Goal: Complete application form

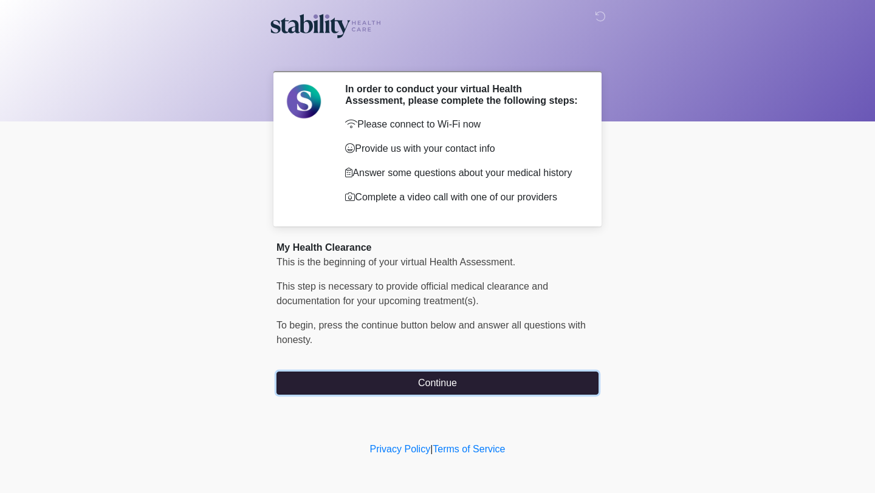
click at [425, 388] on button "Continue" at bounding box center [437, 383] width 322 height 23
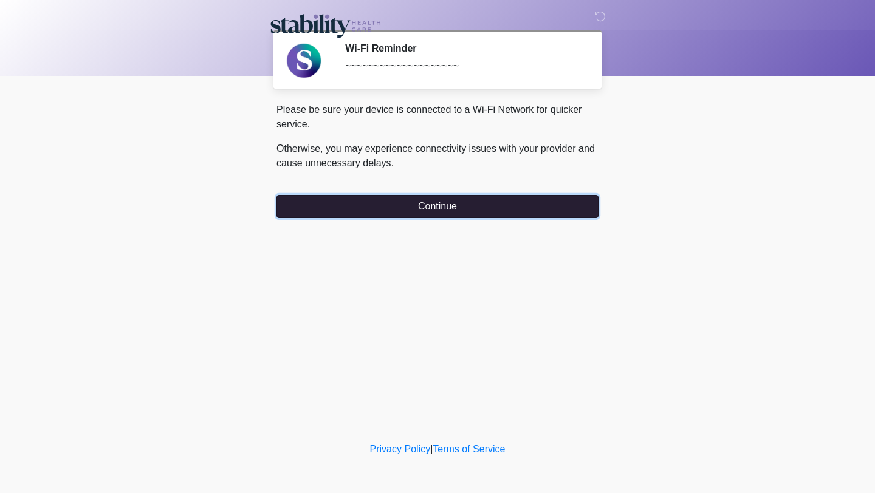
click at [398, 197] on button "Continue" at bounding box center [437, 206] width 322 height 23
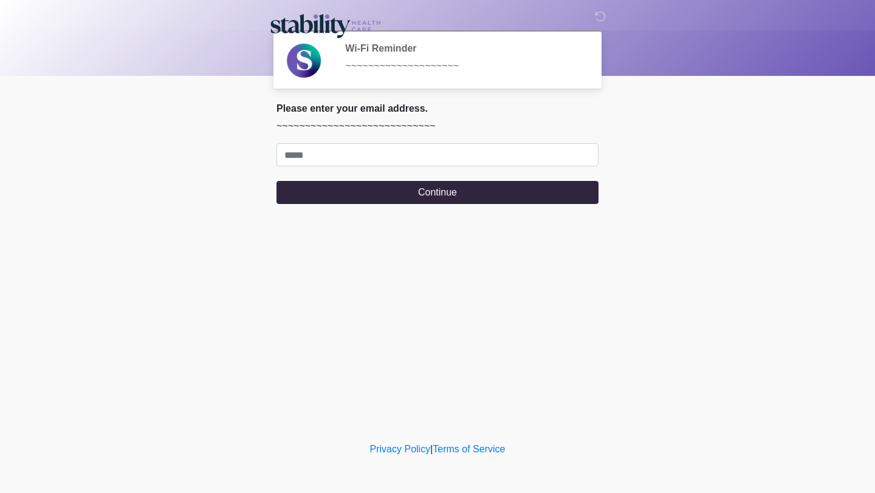
click at [397, 203] on div "My Health Clearance This is the beginning of your virtual Health Assessment. ﻿﻿…" at bounding box center [437, 158] width 340 height 111
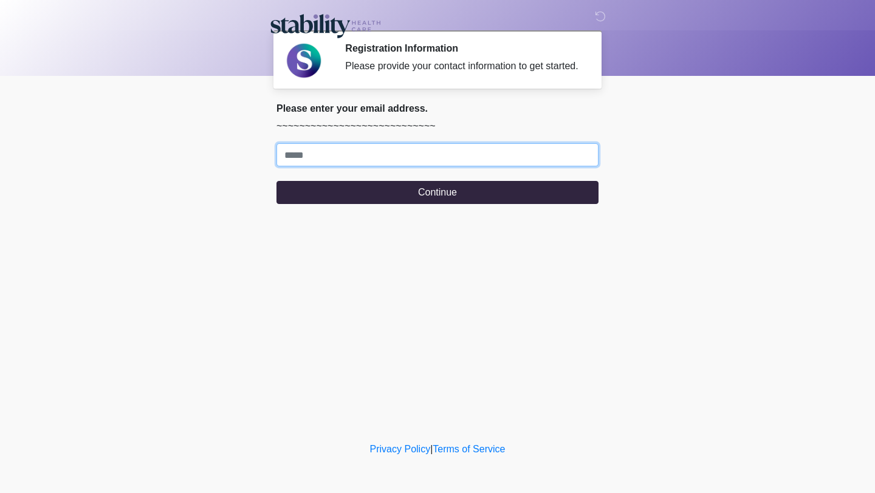
click at [382, 162] on input "Where should we email your response?" at bounding box center [437, 154] width 322 height 23
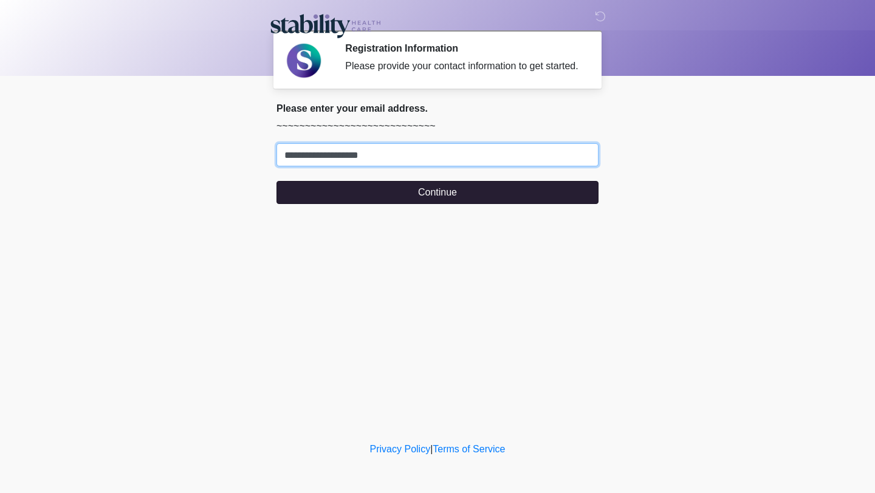
type input "**********"
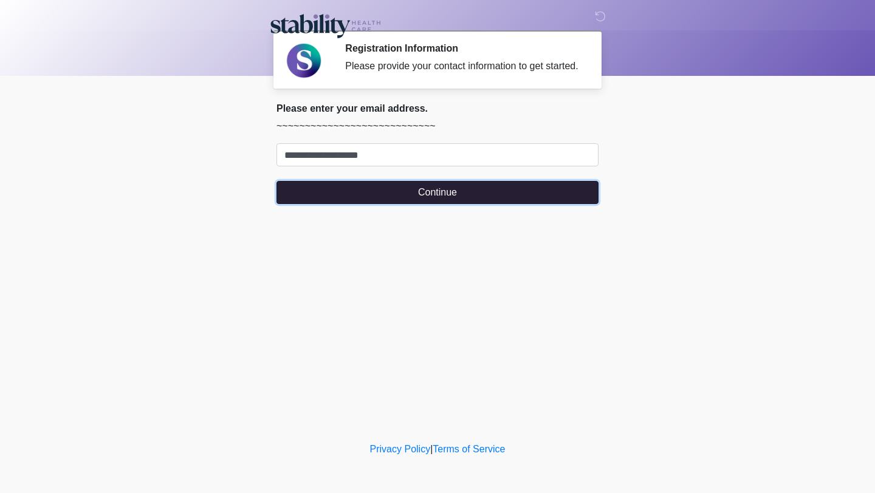
click at [373, 204] on button "Continue" at bounding box center [437, 192] width 322 height 23
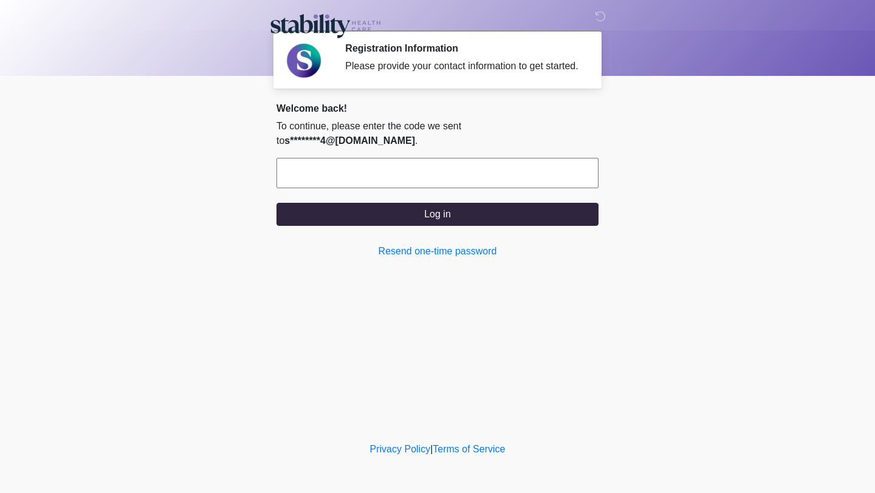
click at [374, 171] on input "text" at bounding box center [437, 173] width 322 height 30
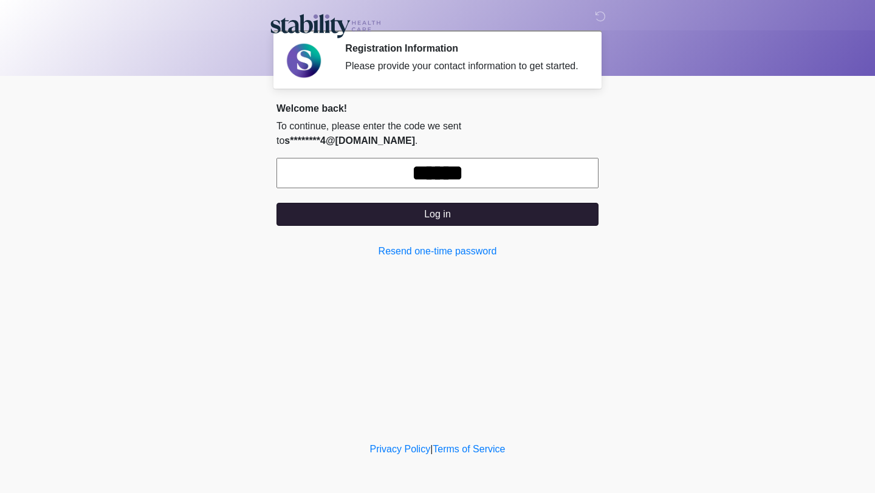
type input "******"
click at [405, 214] on button "Log in" at bounding box center [437, 214] width 322 height 23
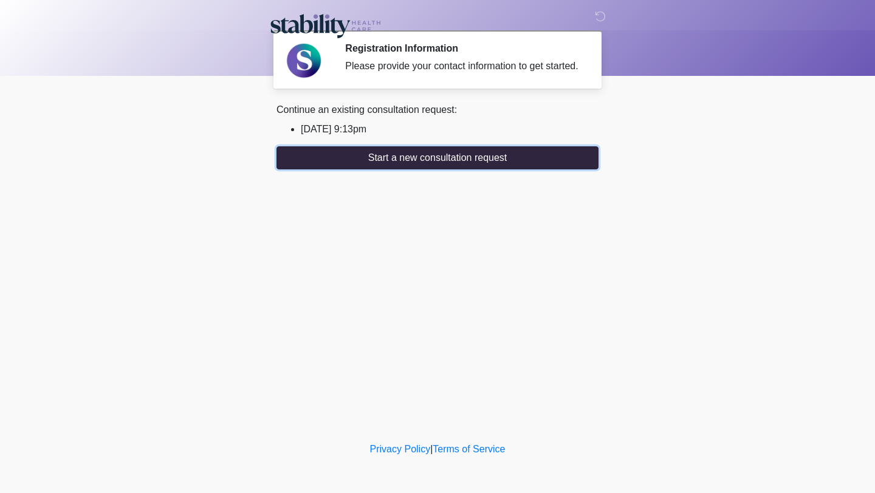
drag, startPoint x: 402, startPoint y: 173, endPoint x: 401, endPoint y: 132, distance: 40.7
click at [401, 132] on div "Continue an existing consultation request: 2025/08/18 9:13pm Start a new consul…" at bounding box center [437, 136] width 322 height 67
click at [370, 137] on li "2025/08/18 9:13pm" at bounding box center [450, 129] width 298 height 15
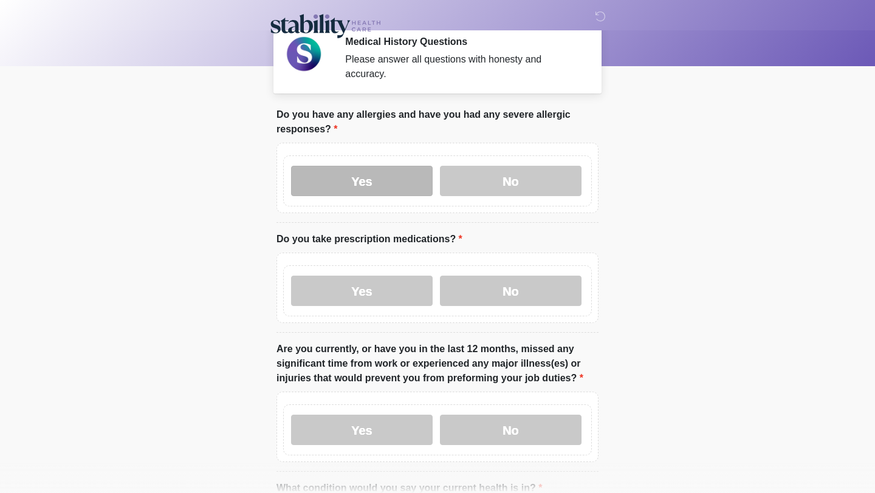
scroll to position [12, 0]
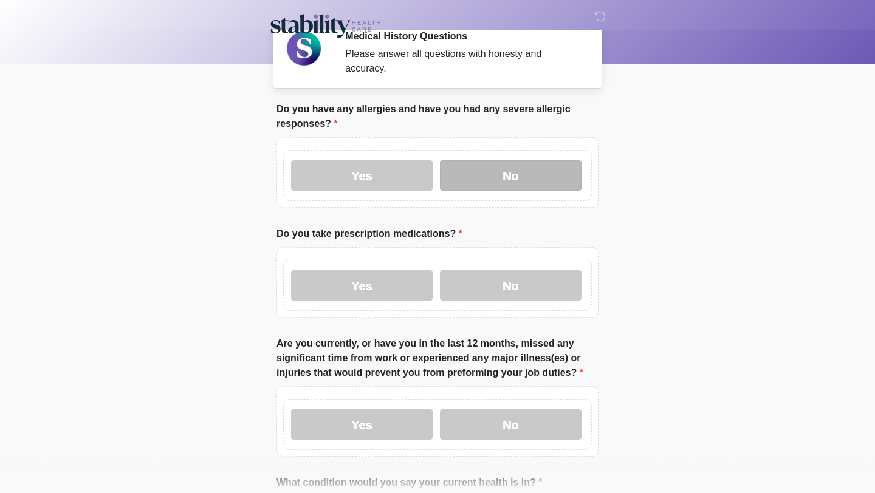
click at [469, 176] on label "No" at bounding box center [511, 175] width 142 height 30
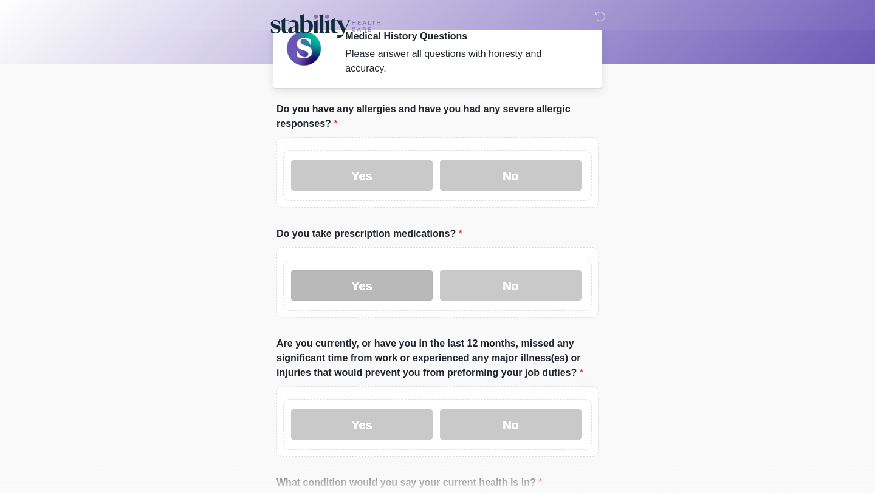
click at [381, 287] on label "Yes" at bounding box center [362, 285] width 142 height 30
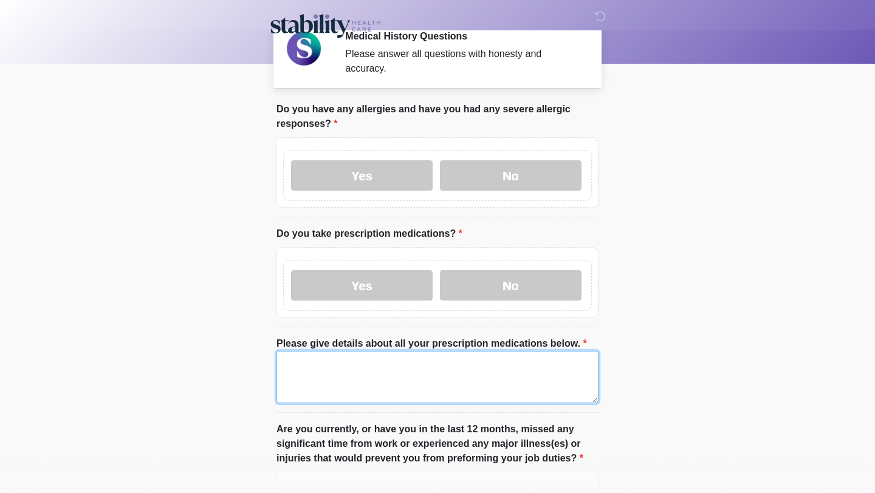
click at [365, 361] on textarea "Please give details about all your prescription medications below." at bounding box center [437, 377] width 322 height 52
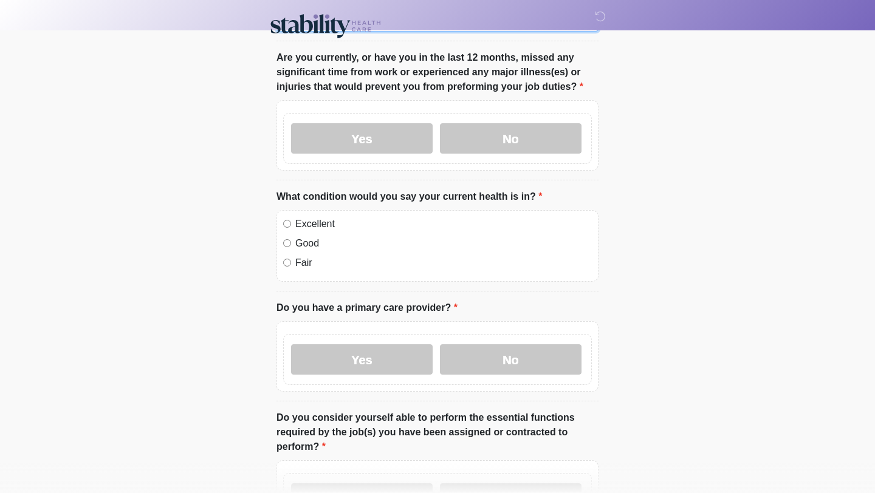
scroll to position [388, 0]
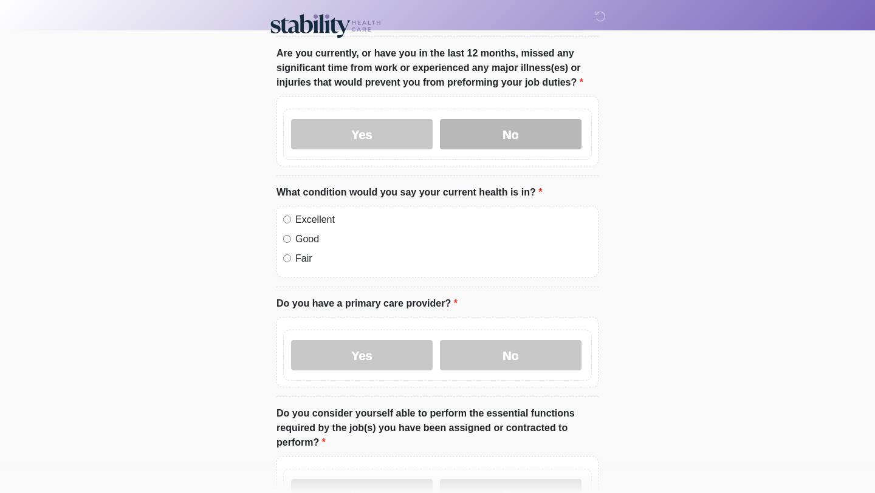
type textarea "**********"
click at [462, 129] on label "No" at bounding box center [511, 134] width 142 height 30
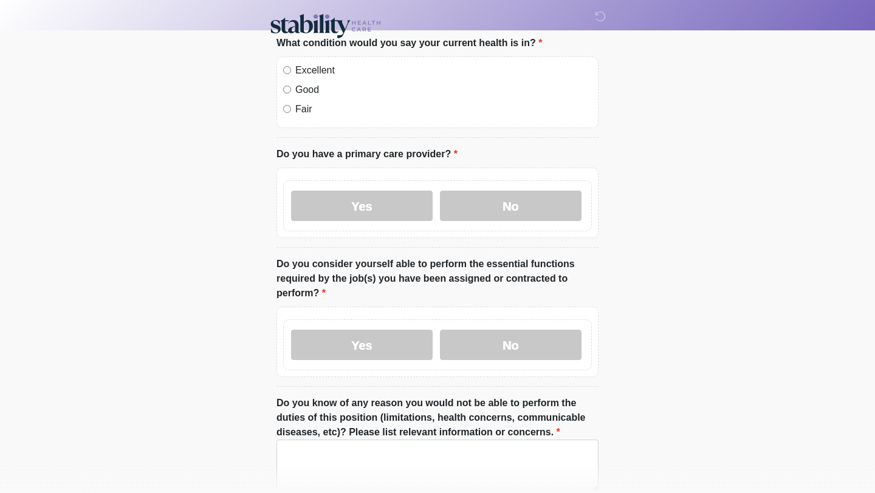
scroll to position [534, 0]
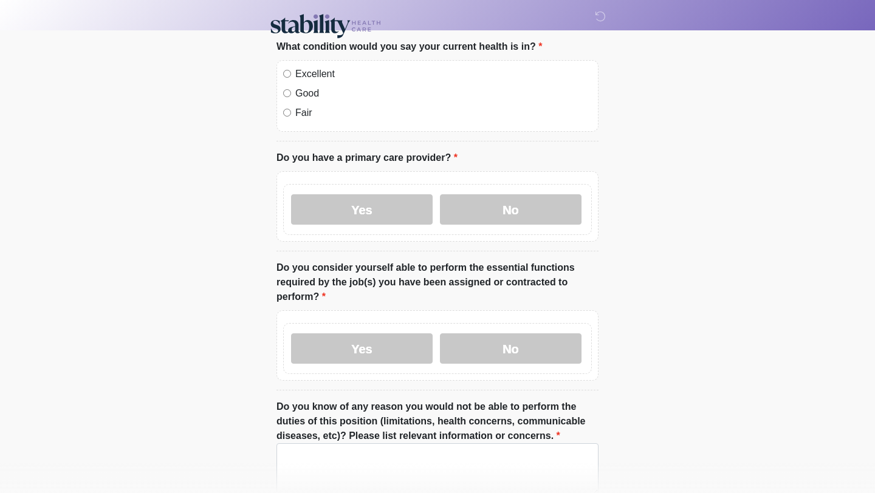
click at [319, 73] on label "Excellent" at bounding box center [443, 74] width 296 height 15
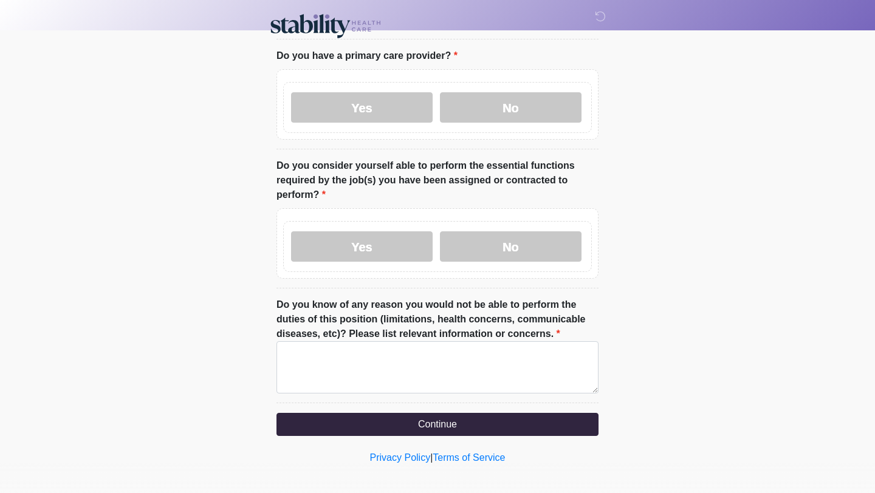
scroll to position [642, 0]
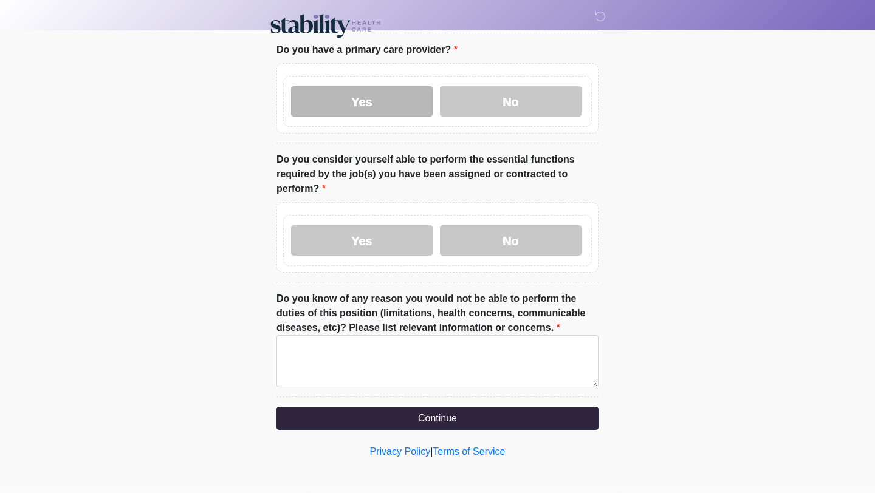
click at [404, 95] on label "Yes" at bounding box center [362, 101] width 142 height 30
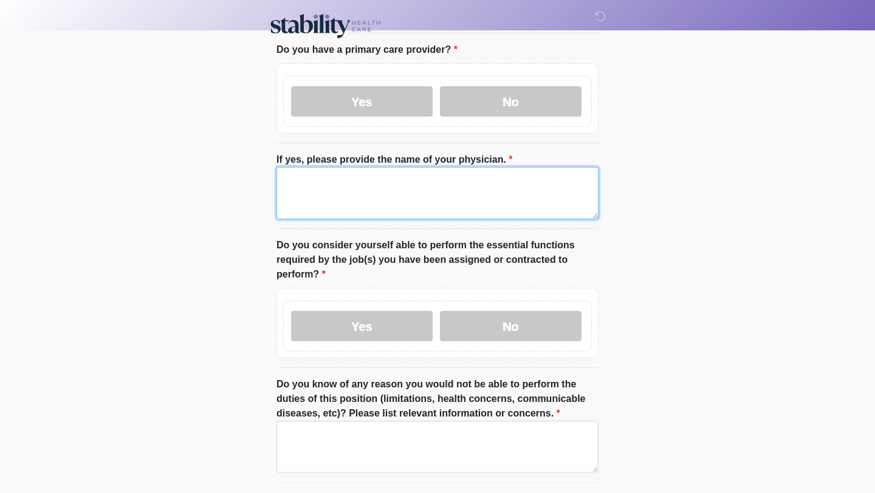
click at [384, 186] on textarea "If yes, please provide the name of your physician." at bounding box center [437, 193] width 322 height 52
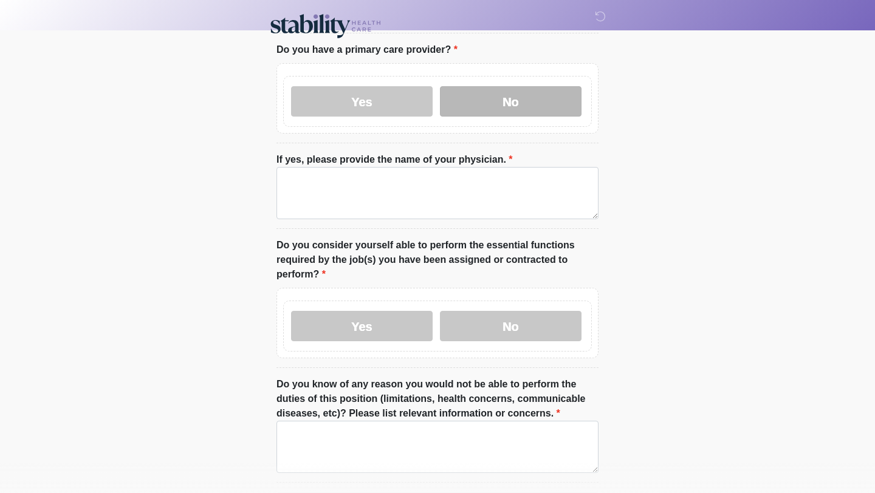
click at [485, 94] on label "No" at bounding box center [511, 101] width 142 height 30
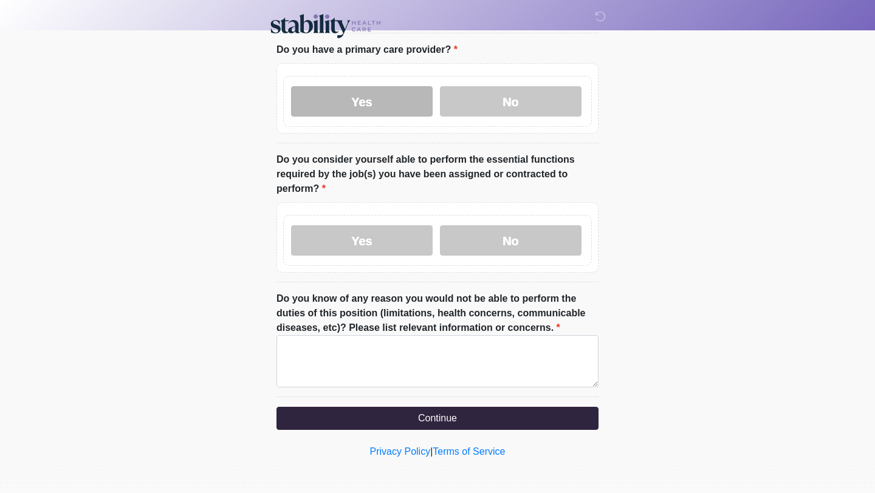
click at [403, 112] on label "Yes" at bounding box center [362, 101] width 142 height 30
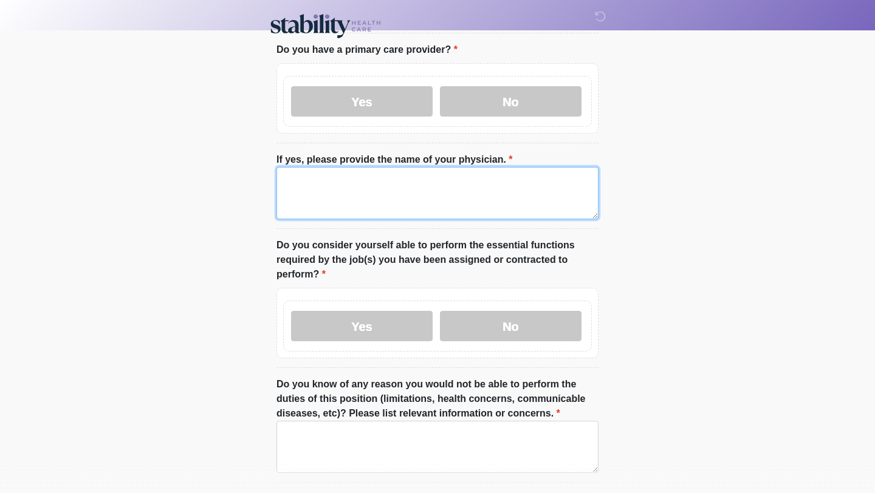
click at [388, 179] on textarea "If yes, please provide the name of your physician." at bounding box center [437, 193] width 322 height 52
type textarea "*"
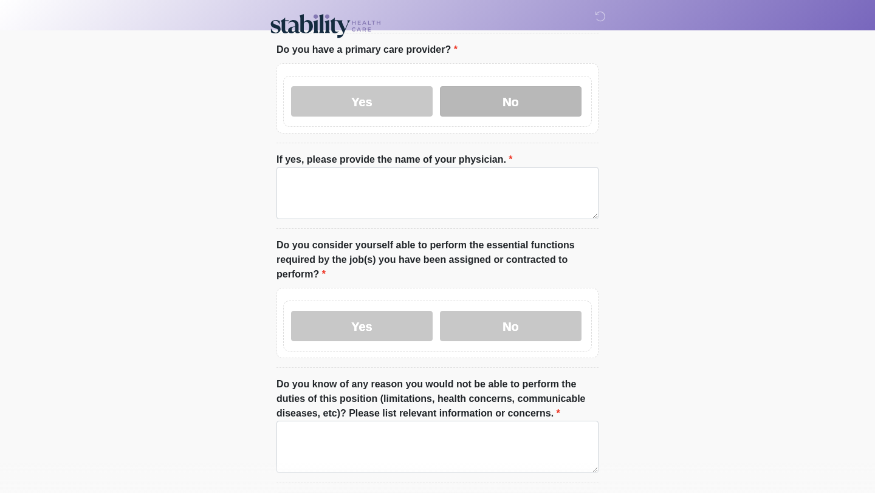
click at [520, 107] on label "No" at bounding box center [511, 101] width 142 height 30
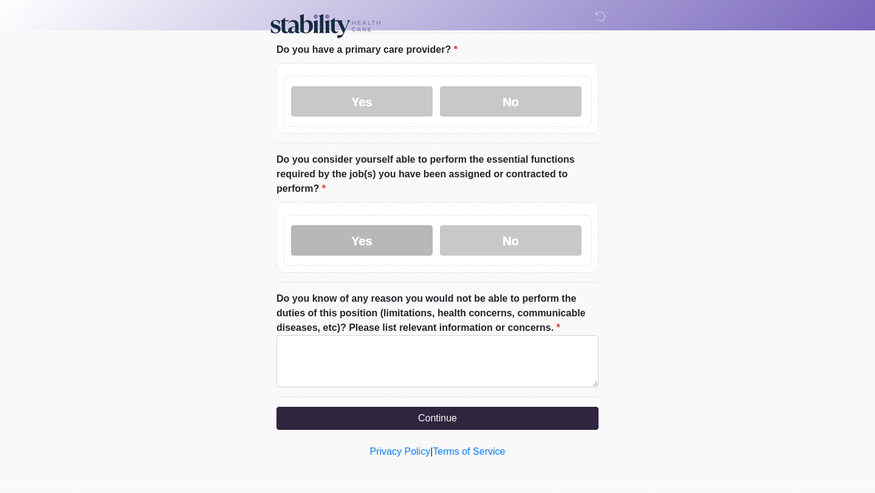
click at [374, 244] on label "Yes" at bounding box center [362, 240] width 142 height 30
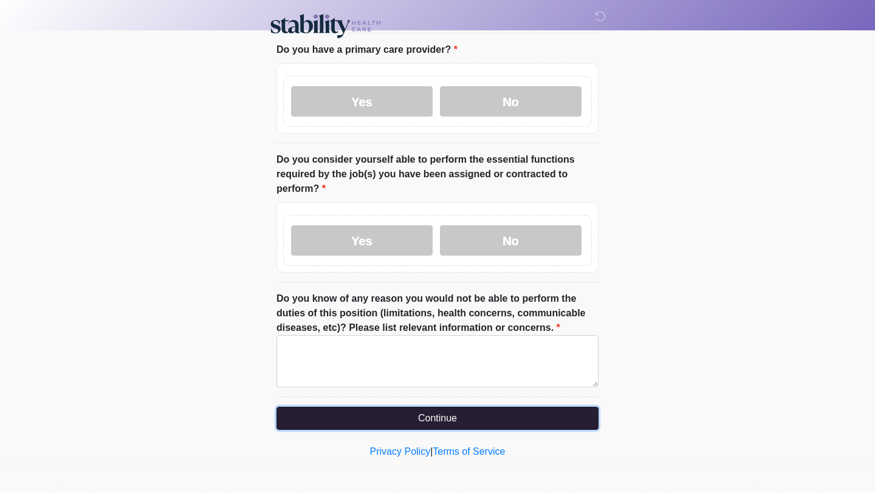
click at [387, 418] on button "Continue" at bounding box center [437, 418] width 322 height 23
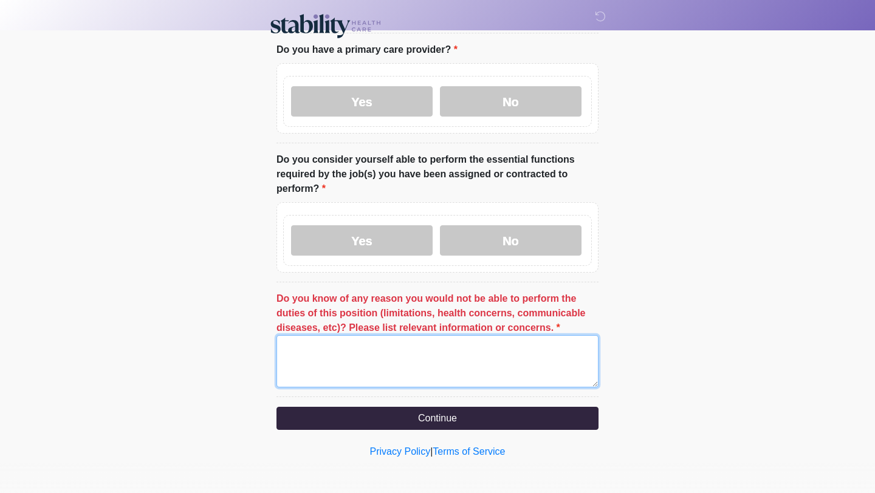
click at [369, 361] on textarea "Do you know of any reason you would not be able to perform the duties of this p…" at bounding box center [437, 361] width 322 height 52
type textarea "***"
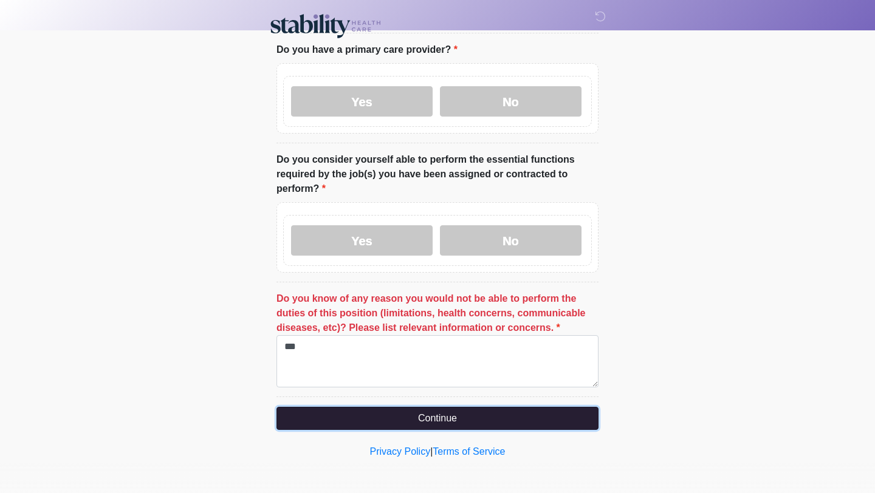
click at [463, 418] on button "Continue" at bounding box center [437, 418] width 322 height 23
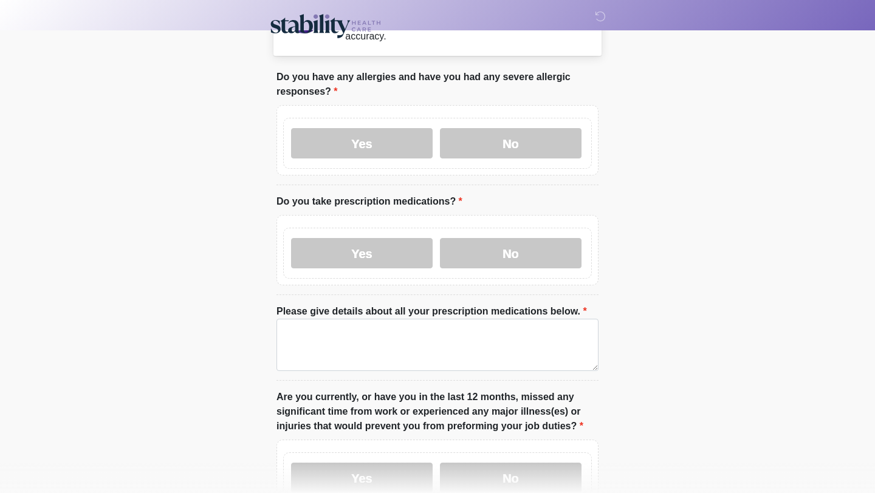
scroll to position [0, 0]
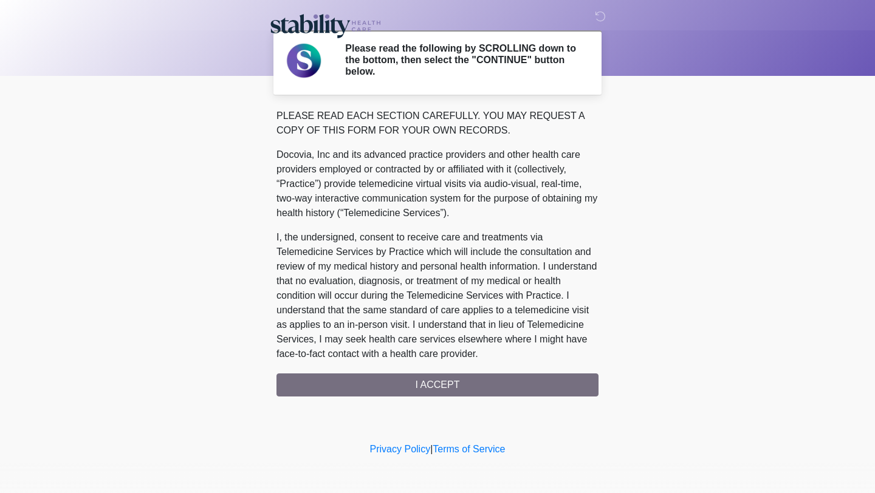
click at [446, 395] on div "PLEASE READ EACH SECTION CAREFULLY. YOU MAY REQUEST A COPY OF THIS FORM FOR YOU…" at bounding box center [437, 253] width 322 height 288
click at [443, 384] on div "PLEASE READ EACH SECTION CAREFULLY. YOU MAY REQUEST A COPY OF THIS FORM FOR YOU…" at bounding box center [437, 253] width 322 height 288
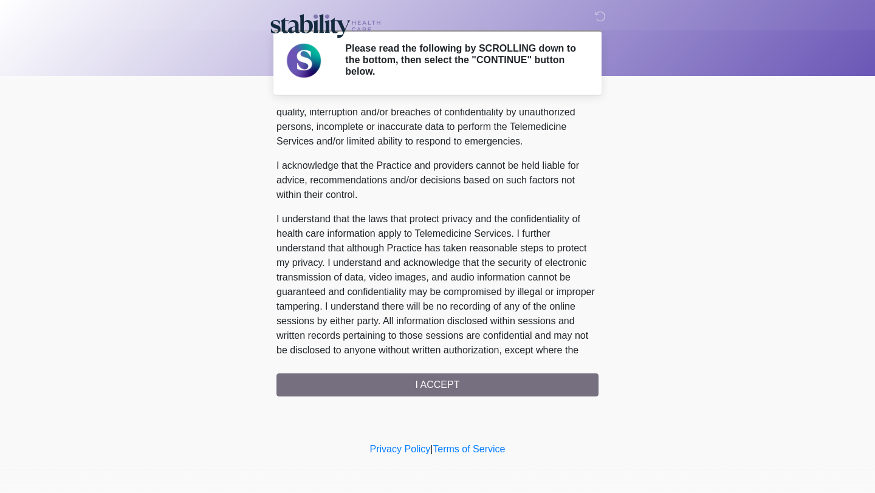
scroll to position [668, 0]
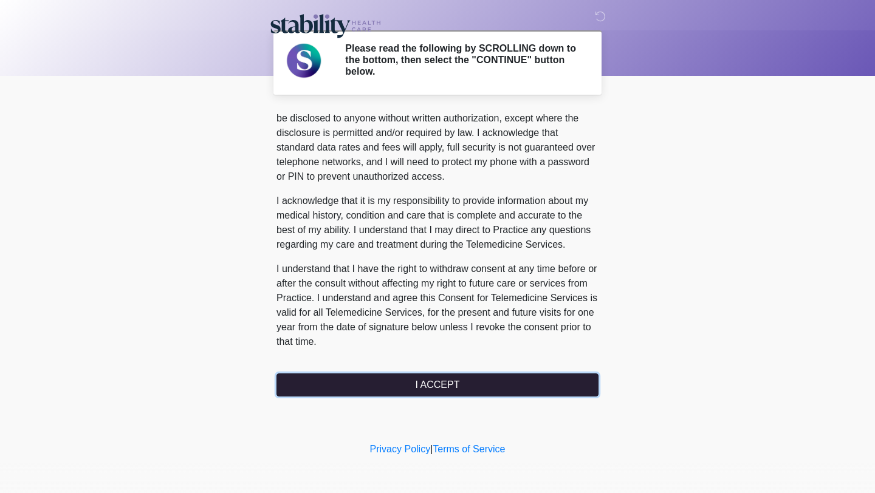
click at [423, 377] on button "I ACCEPT" at bounding box center [437, 385] width 322 height 23
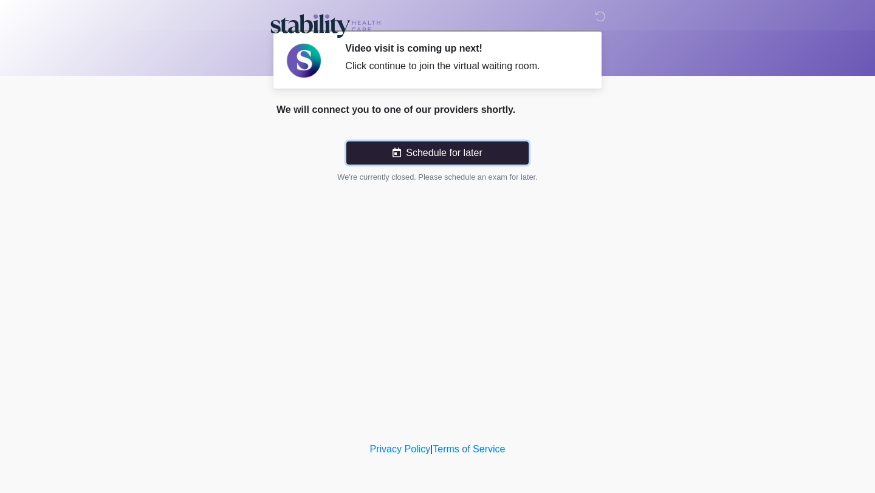
click at [434, 154] on button "Schedule for later" at bounding box center [437, 153] width 182 height 23
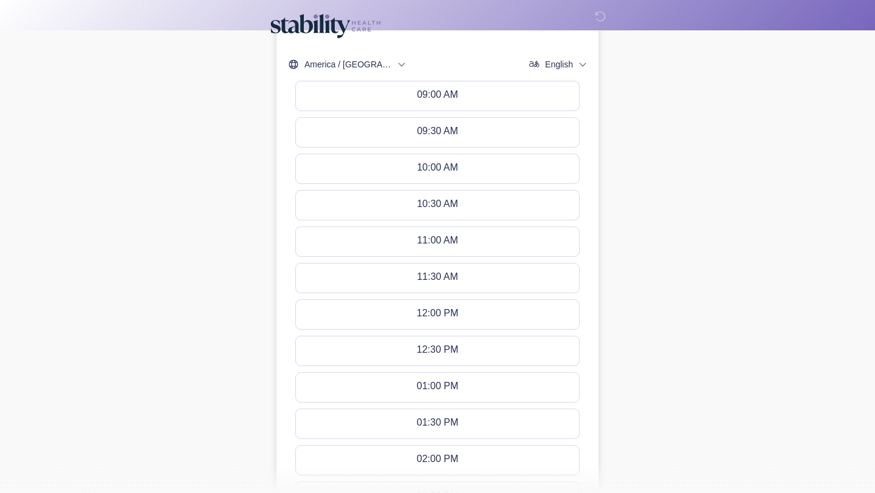
scroll to position [434, 0]
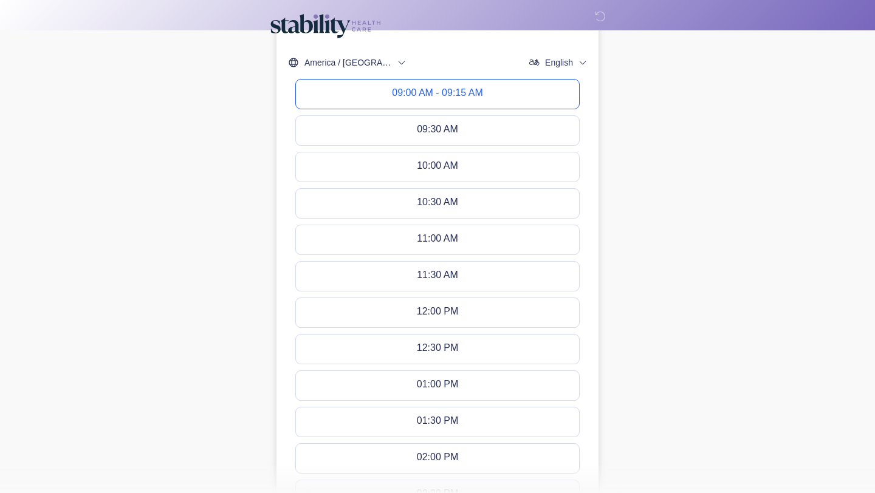
click at [431, 87] on div "09:00 AM - 09:15 AM" at bounding box center [437, 93] width 90 height 13
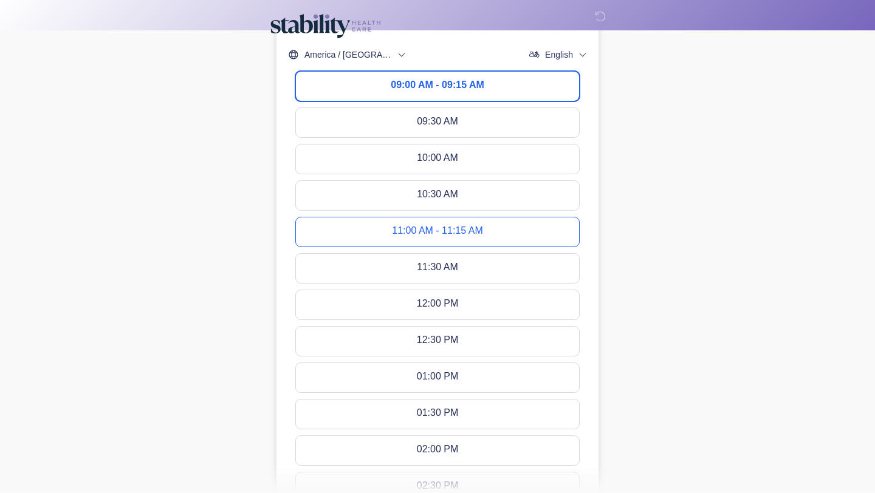
scroll to position [754, 0]
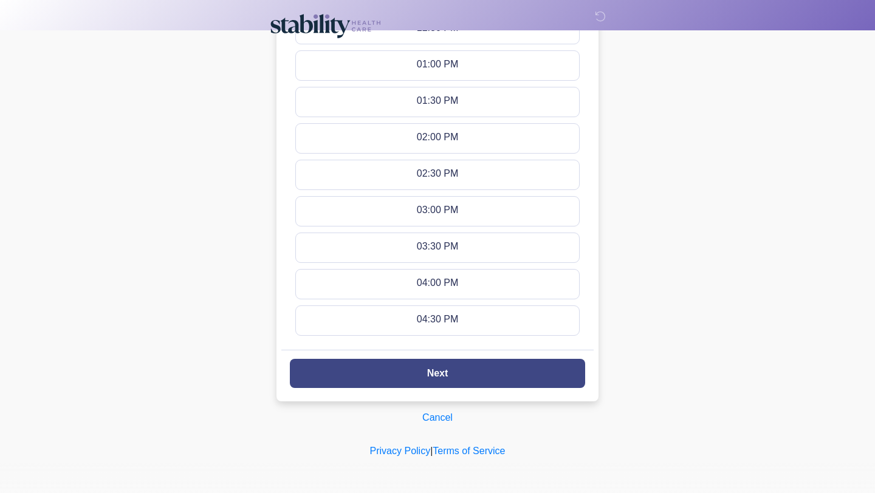
click at [0, 0] on slot "Next" at bounding box center [0, 0] width 0 height 0
